Goal: Information Seeking & Learning: Learn about a topic

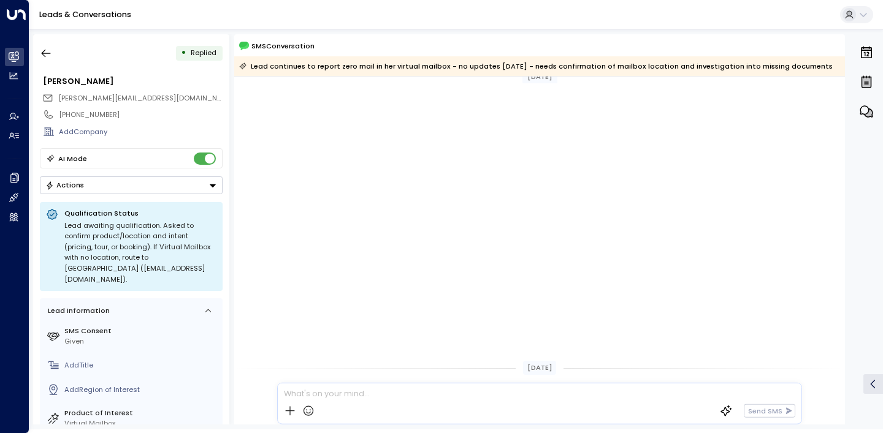
scroll to position [501, 0]
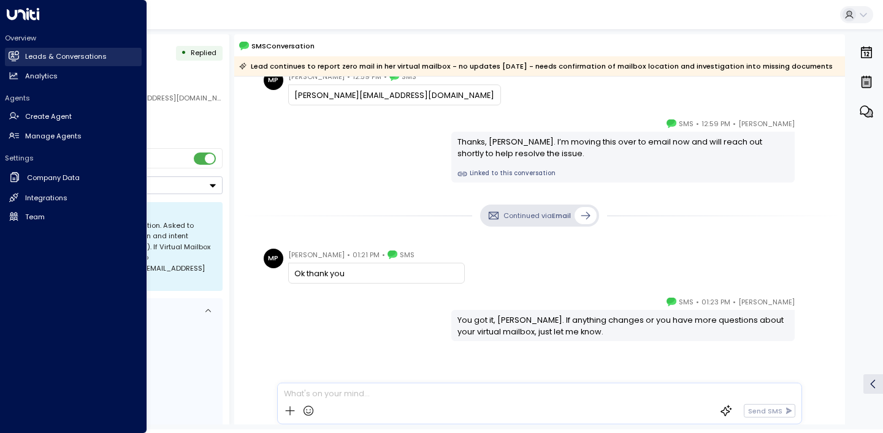
click at [23, 55] on link "Leads & Conversations Leads & Conversations" at bounding box center [73, 57] width 137 height 18
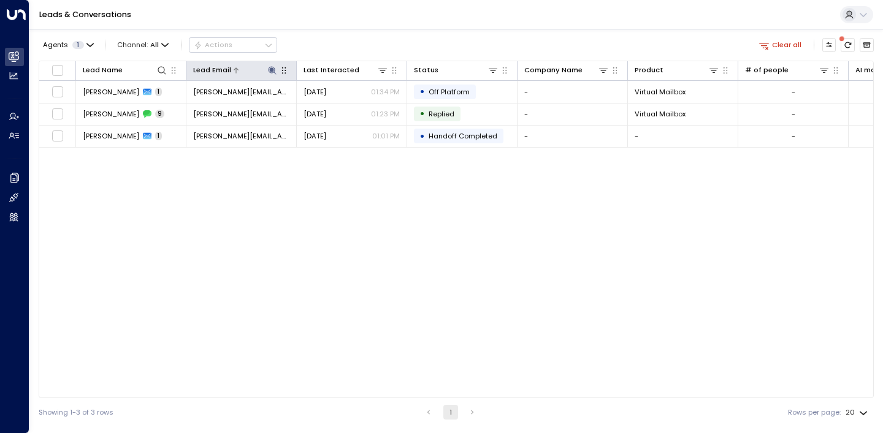
click at [273, 72] on icon at bounding box center [272, 70] width 8 height 8
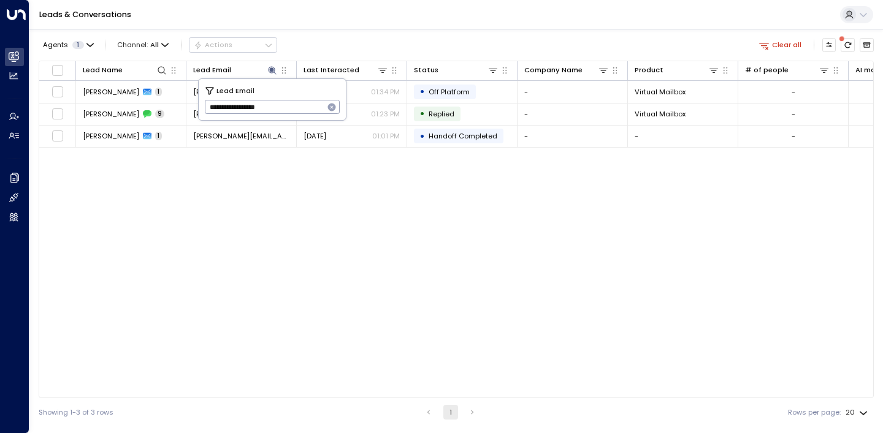
click at [332, 105] on icon "button" at bounding box center [332, 108] width 8 height 8
click at [310, 108] on input "text" at bounding box center [272, 107] width 135 height 20
type input "**********"
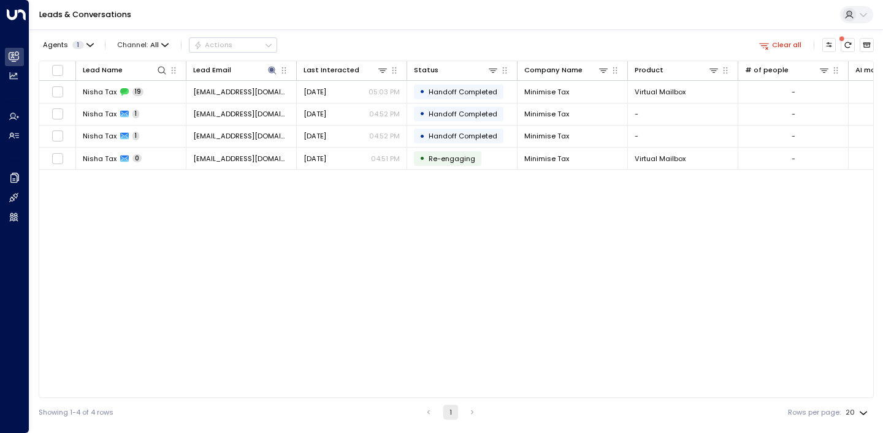
click at [370, 26] on div "Leads & Conversations" at bounding box center [455, 15] width 853 height 30
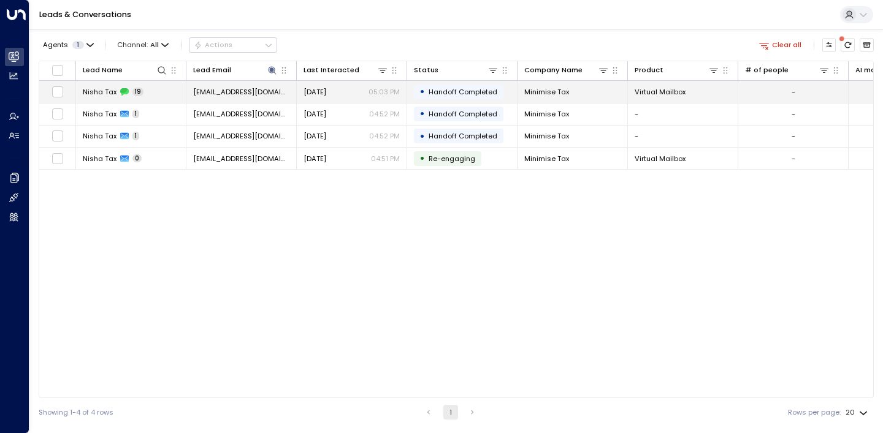
click at [94, 92] on span "Nisha Tax" at bounding box center [100, 92] width 34 height 10
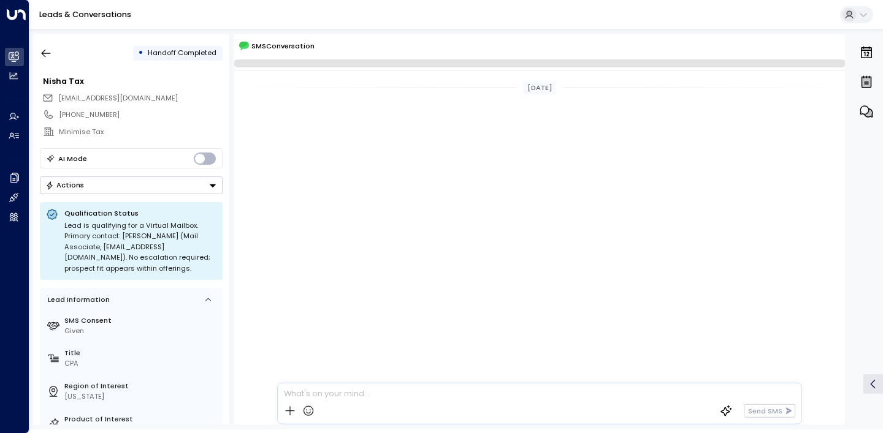
scroll to position [1791, 0]
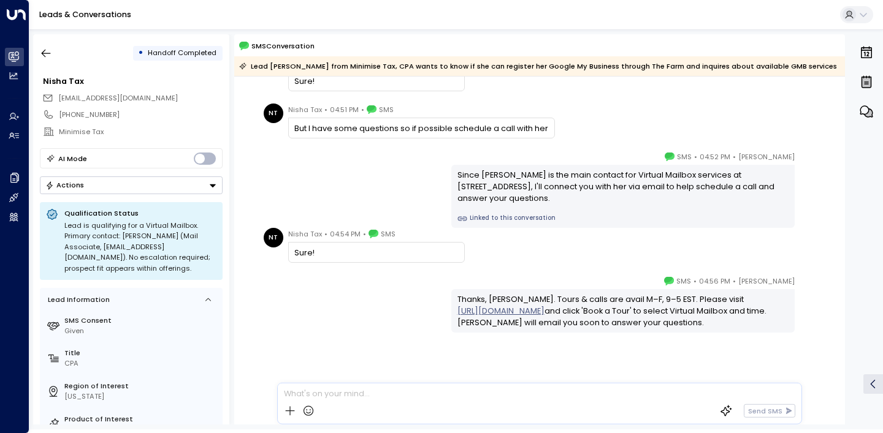
click at [283, 183] on div "[PERSON_NAME] • 04:52 PM • SMS Since [PERSON_NAME] is the main contact for Virt…" at bounding box center [539, 189] width 559 height 77
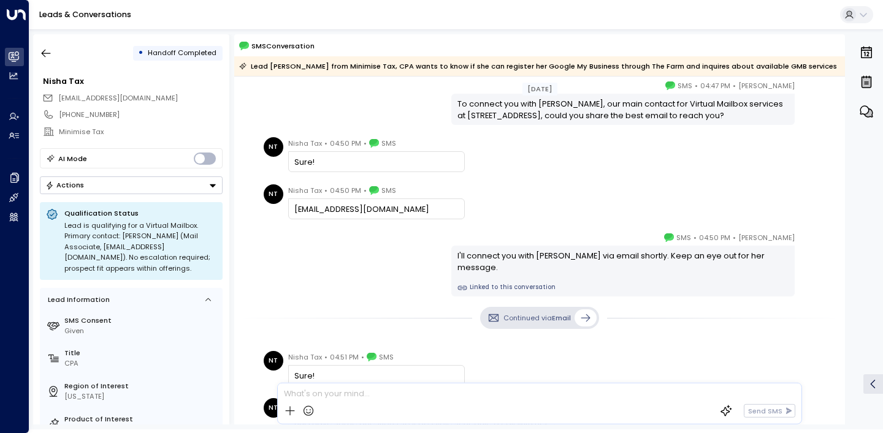
scroll to position [421, 0]
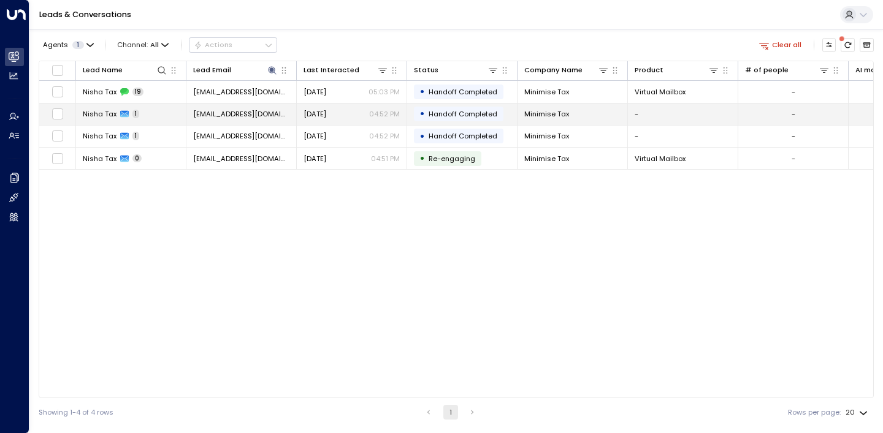
click at [102, 111] on span "Nisha Tax" at bounding box center [100, 114] width 34 height 10
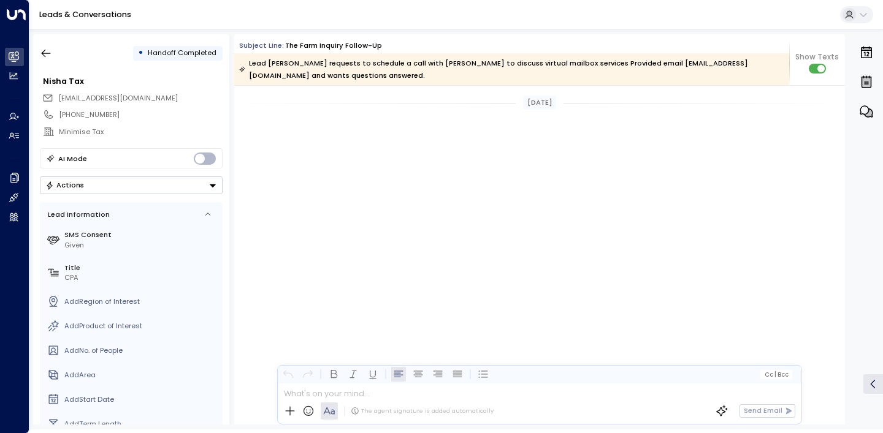
scroll to position [4097, 0]
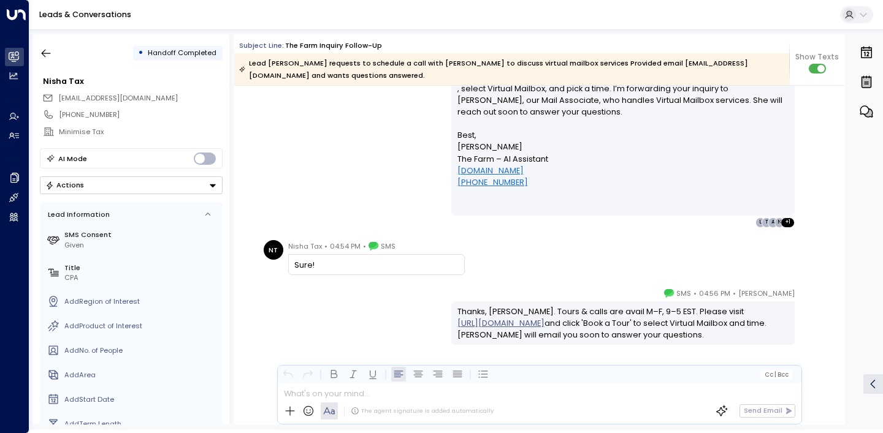
click at [368, 165] on div "[PERSON_NAME] • 04:52 PM • Email Hi [PERSON_NAME], Thanks for your interest in …" at bounding box center [539, 122] width 559 height 210
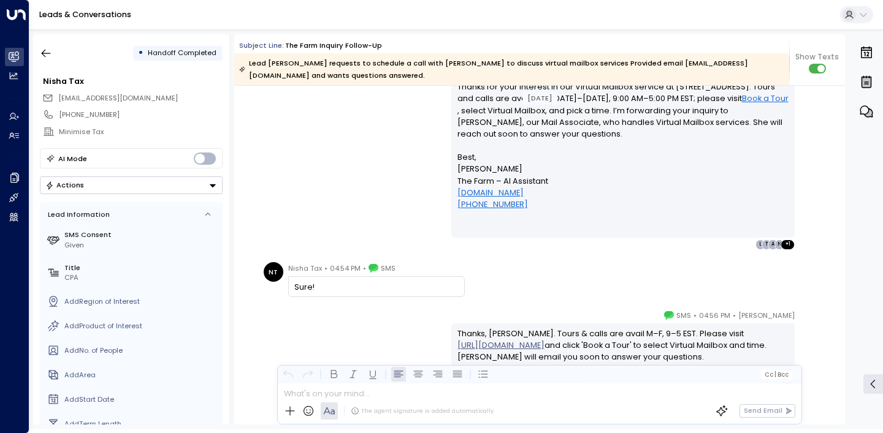
scroll to position [972, 0]
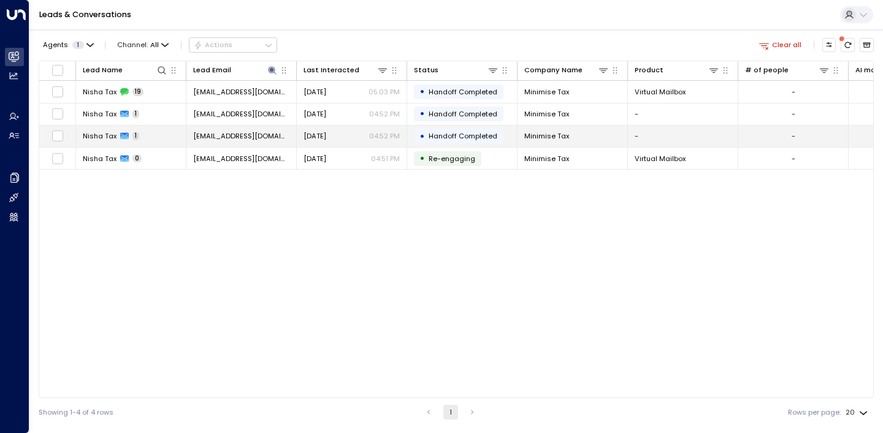
click at [97, 139] on span "Nisha Tax" at bounding box center [100, 136] width 34 height 10
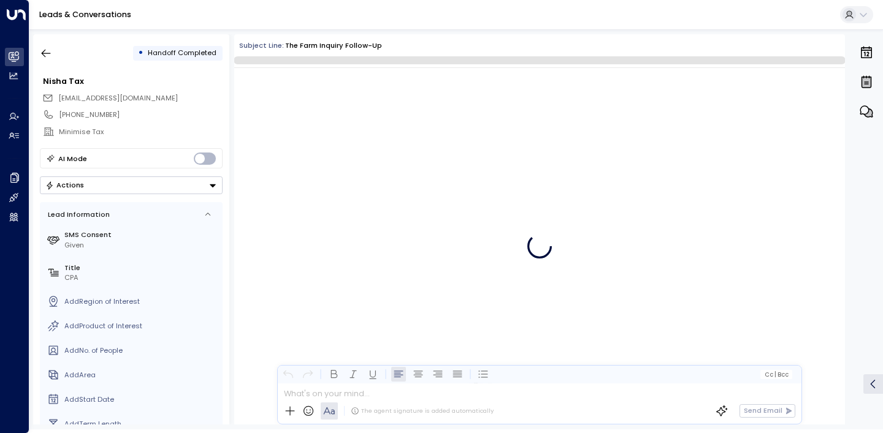
scroll to position [3908, 0]
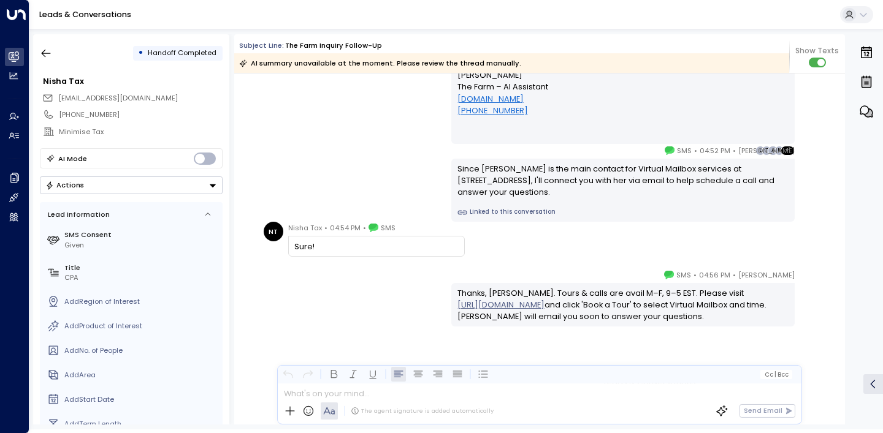
click at [314, 341] on div "[PERSON_NAME] • 04:56 PM • SMS Thanks, [PERSON_NAME]. Tours & calls are avail M…" at bounding box center [539, 347] width 610 height 156
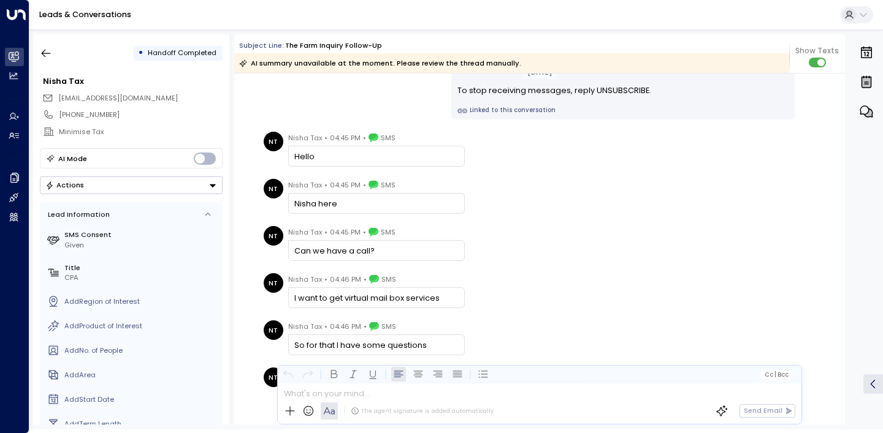
scroll to position [76, 0]
